Goal: Task Accomplishment & Management: Complete application form

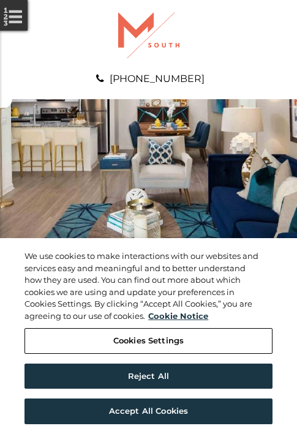
scroll to position [626, 0]
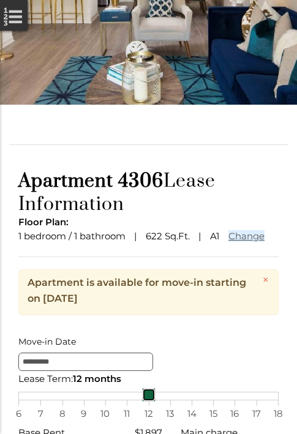
click at [148, 401] on link at bounding box center [148, 394] width 13 height 13
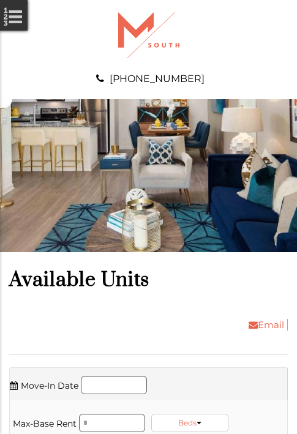
scroll to position [1121, 0]
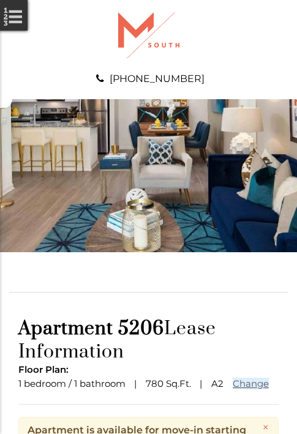
scroll to position [149, 0]
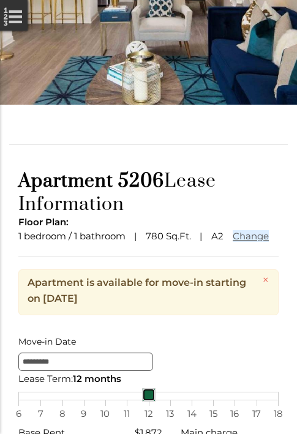
click at [148, 401] on link at bounding box center [148, 394] width 13 height 13
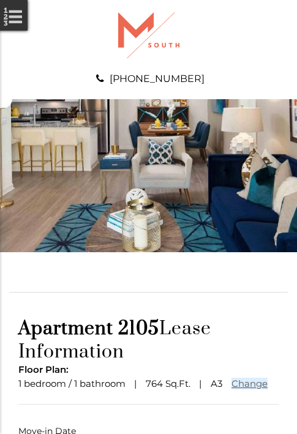
scroll to position [91, 0]
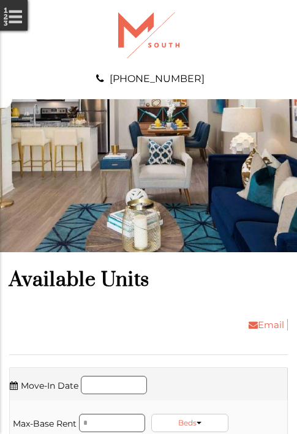
scroll to position [2530, 0]
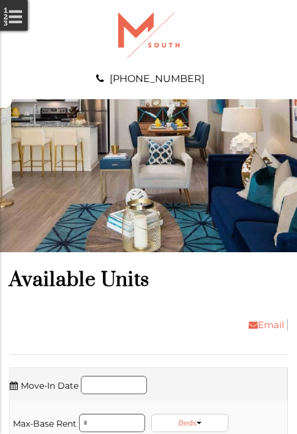
scroll to position [3025, 0]
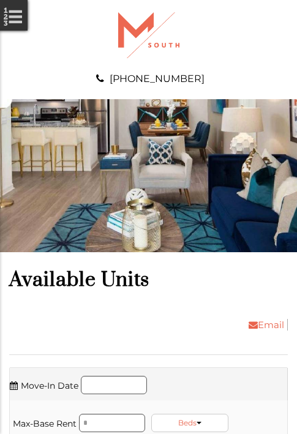
scroll to position [3234, 0]
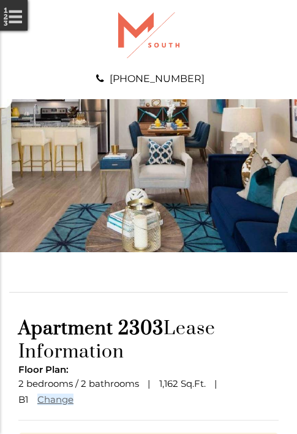
scroll to position [165, 0]
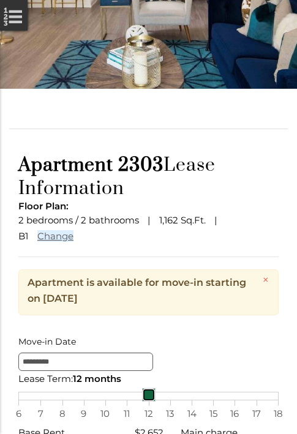
click at [148, 401] on link at bounding box center [148, 394] width 13 height 13
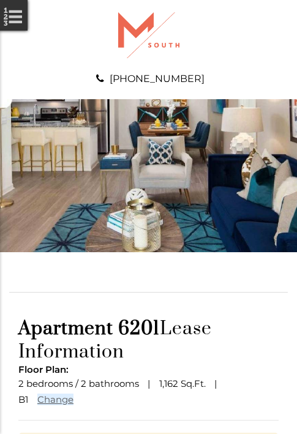
scroll to position [165, 0]
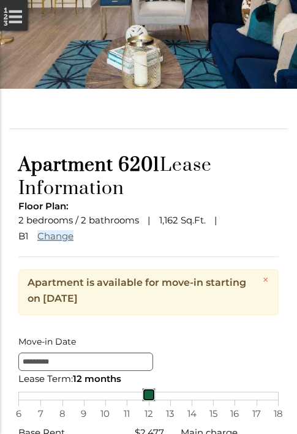
click at [148, 401] on link at bounding box center [148, 394] width 13 height 13
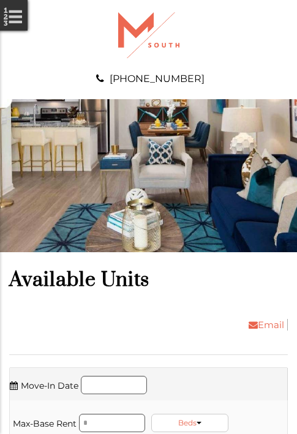
scroll to position [3651, 0]
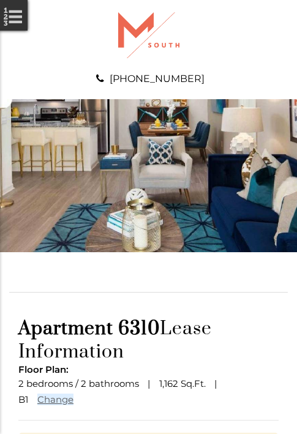
scroll to position [165, 0]
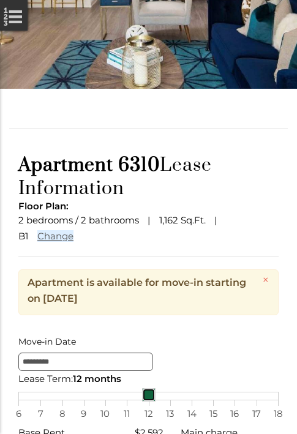
click at [148, 401] on link at bounding box center [148, 394] width 13 height 13
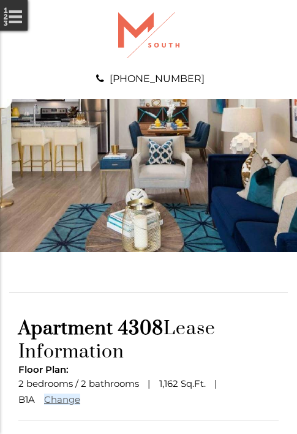
scroll to position [106, 0]
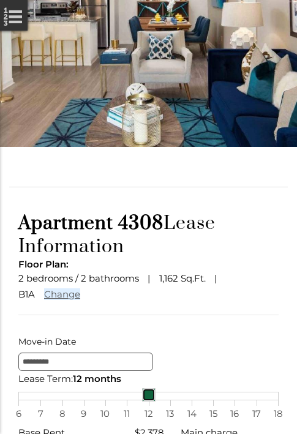
click at [148, 401] on link at bounding box center [148, 394] width 13 height 13
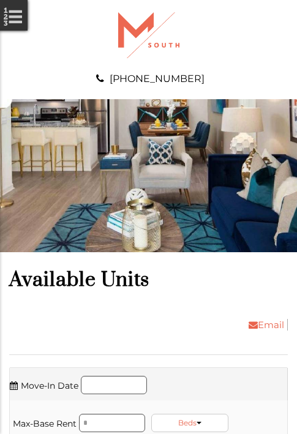
scroll to position [4225, 0]
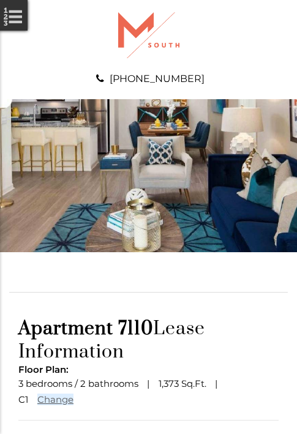
scroll to position [106, 0]
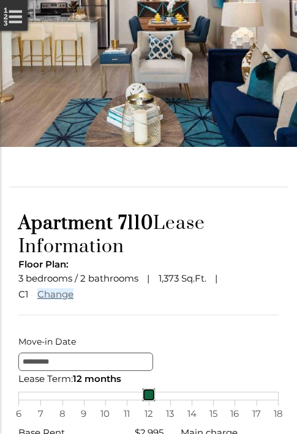
click at [148, 401] on link at bounding box center [148, 394] width 13 height 13
